Goal: Book appointment/travel/reservation

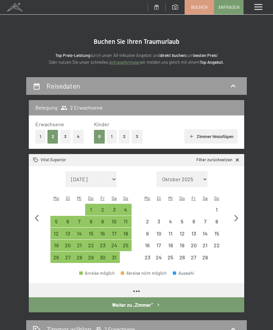
select select "[DATE]"
click at [235, 212] on icon "button" at bounding box center [236, 219] width 14 height 14
select select "[DATE]"
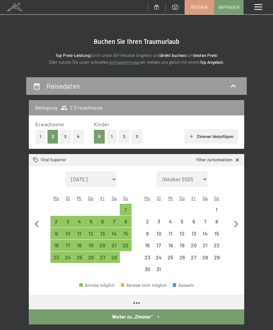
click at [232, 212] on button "button" at bounding box center [236, 223] width 14 height 104
select select "[DATE]"
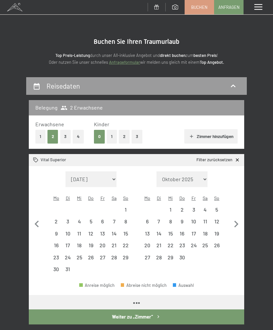
click at [232, 212] on button "button" at bounding box center [236, 223] width 14 height 104
select select "[DATE]"
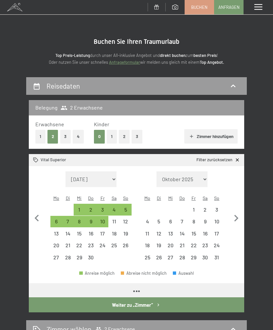
select select "[DATE]"
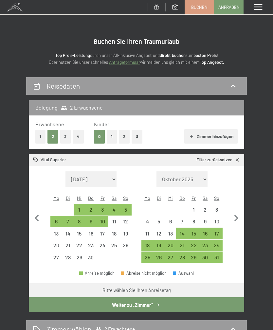
click at [231, 212] on icon "button" at bounding box center [236, 219] width 14 height 14
select select "[DATE]"
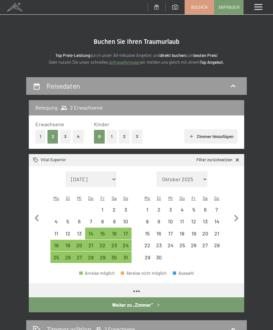
select select "[DATE]"
